Goal: Task Accomplishment & Management: Use online tool/utility

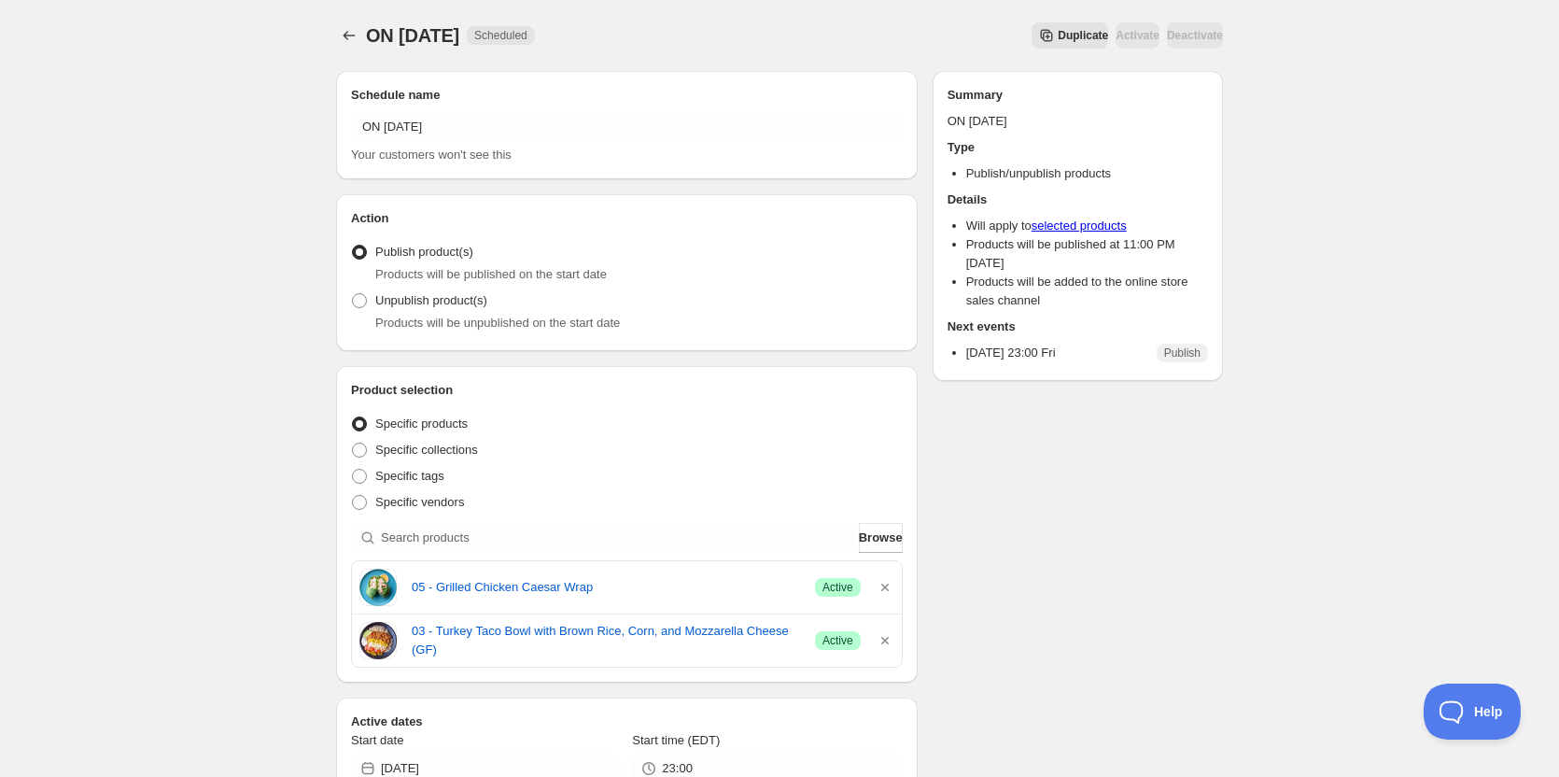
click at [218, 316] on div "ON 10 03 2025. This page is ready ON 10 03 2025 Scheduled Duplicate Activate De…" at bounding box center [779, 744] width 1559 height 1489
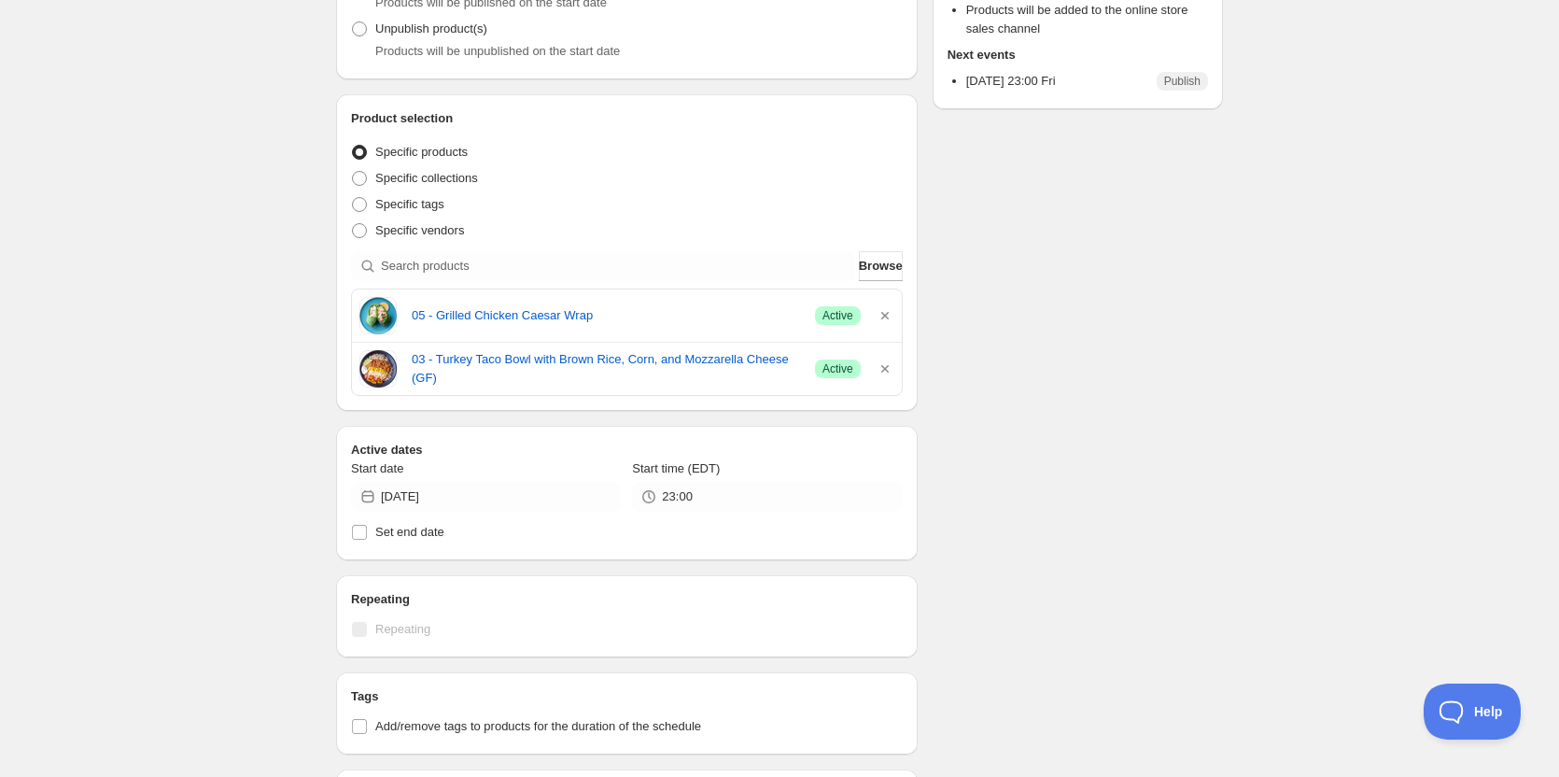
scroll to position [280, 0]
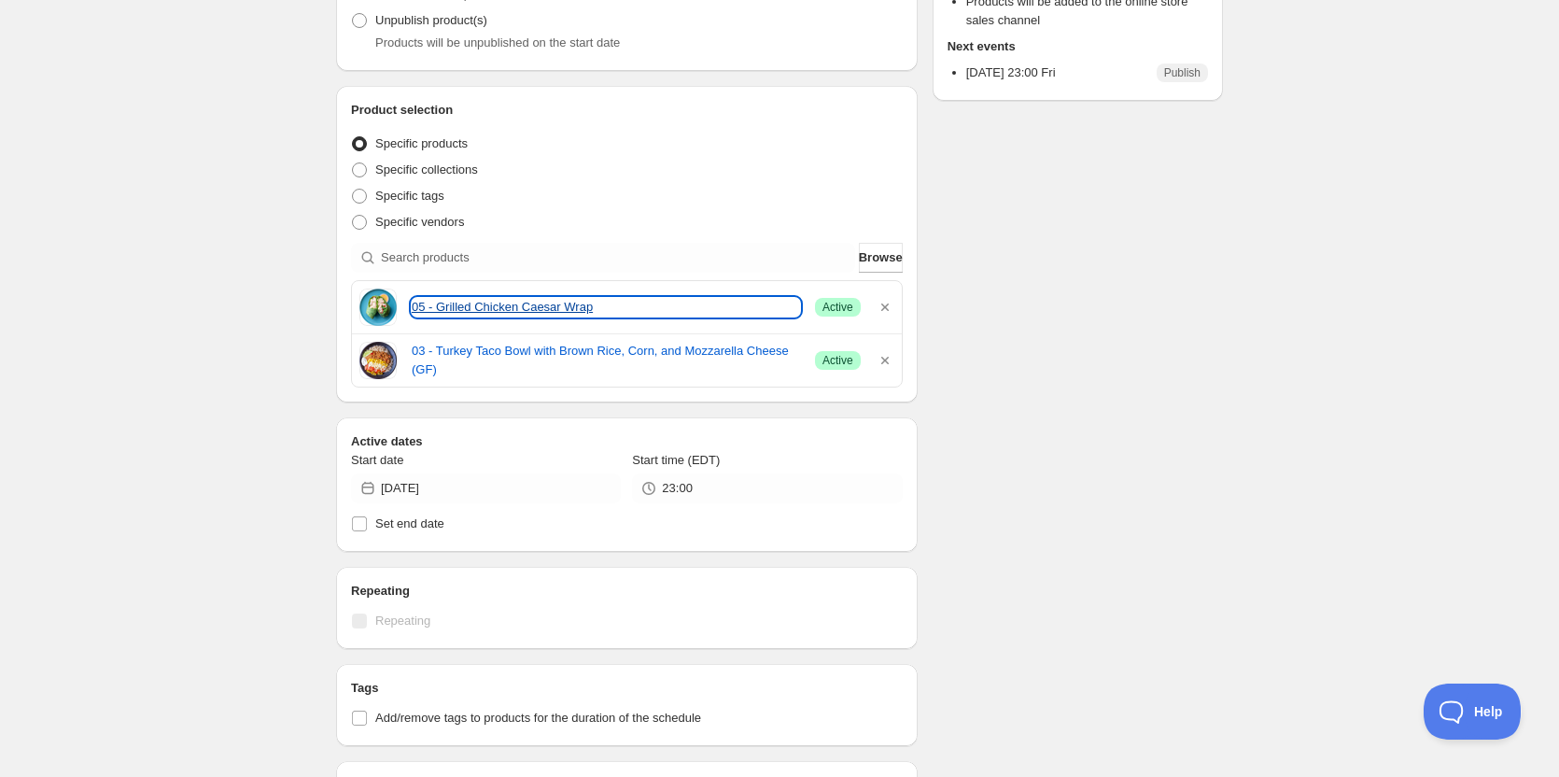
click at [463, 312] on link "05 - Grilled Chicken Caesar Wrap" at bounding box center [606, 307] width 388 height 19
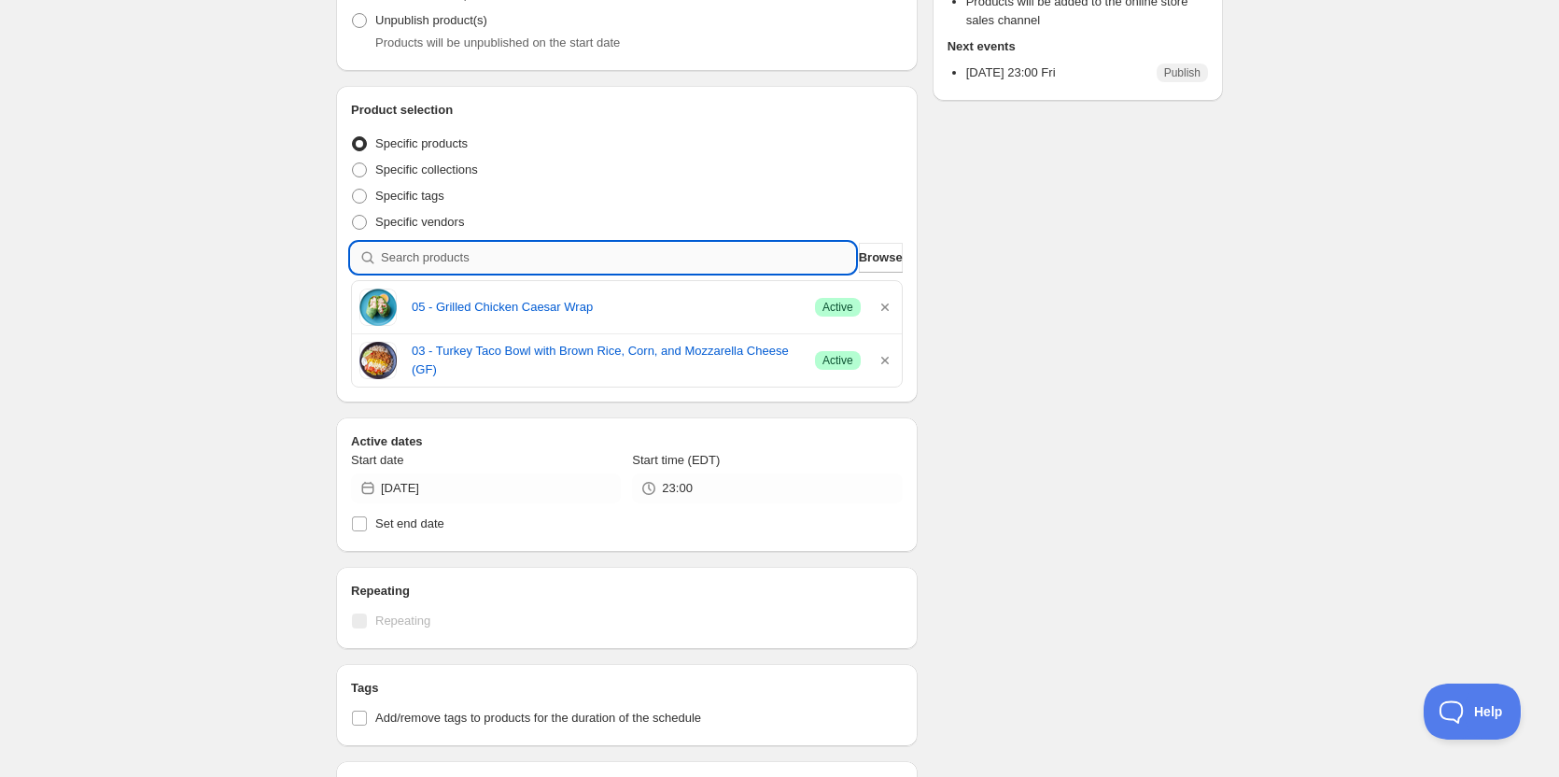
click at [438, 254] on input "search" at bounding box center [618, 258] width 474 height 30
paste input "22 - Paleo Spaghetti Squash With Beef Bolognese (GF)"
type input "22 - Paleo Spaghetti Squash With Beef Bolognese (GF)"
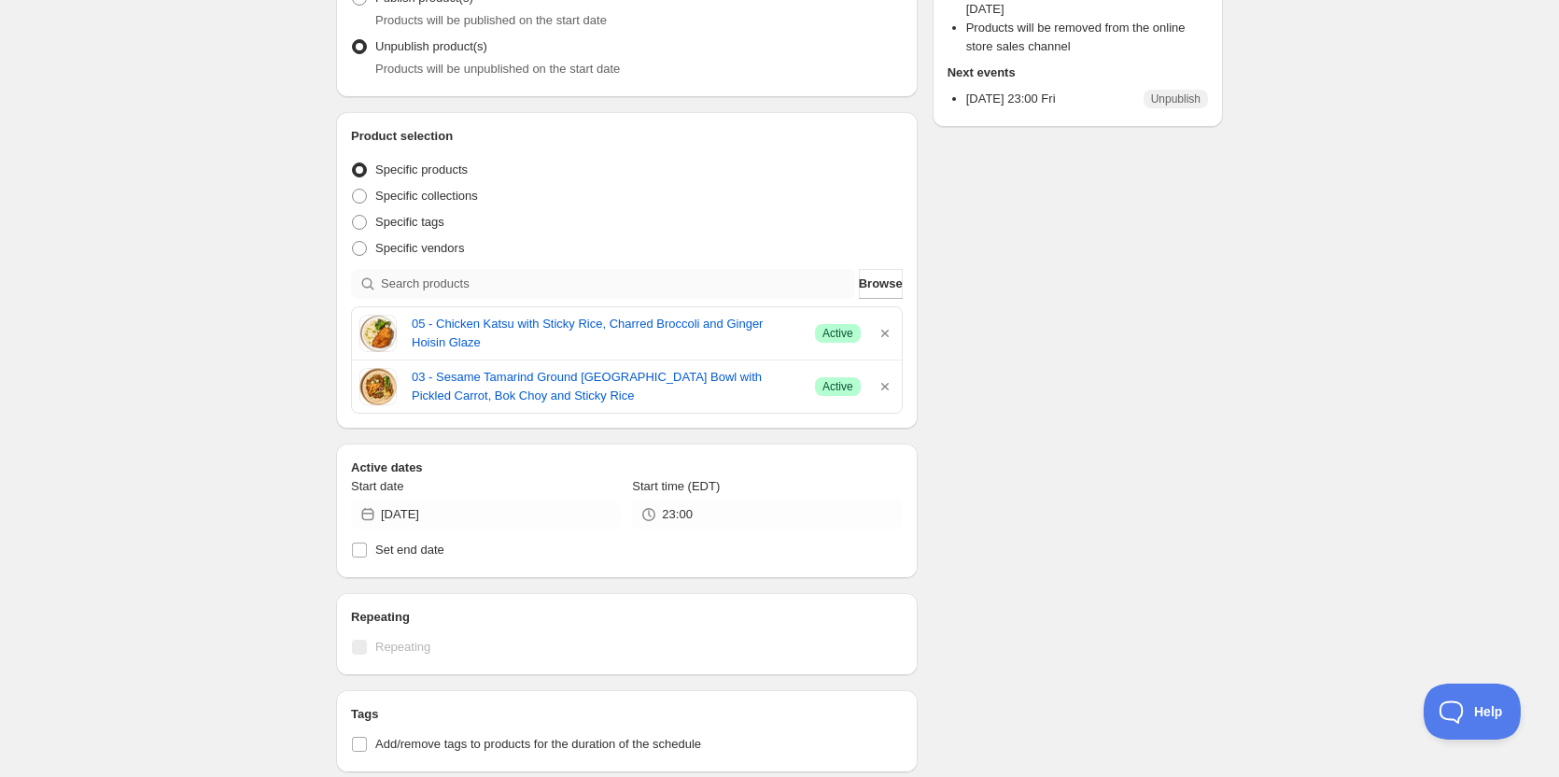
scroll to position [280, 0]
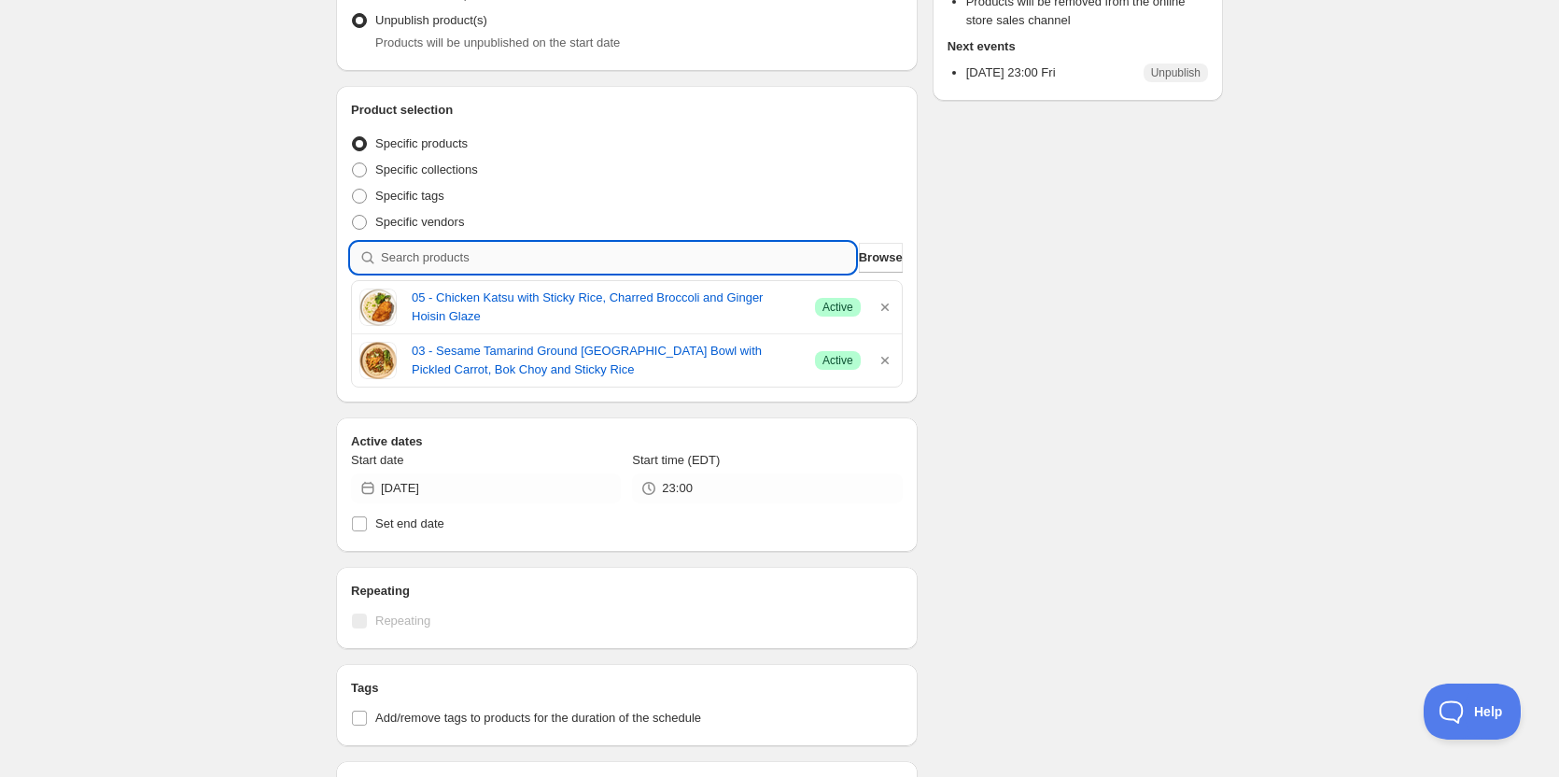
paste input "22 - keto cheeseburger bowl with cheddar cheese and diced tomatoes (gf)"
type input "22 - keto cheeseburger bowl with cheddar cheese and diced tomatoes (gf)"
